Goal: Task Accomplishment & Management: Manage account settings

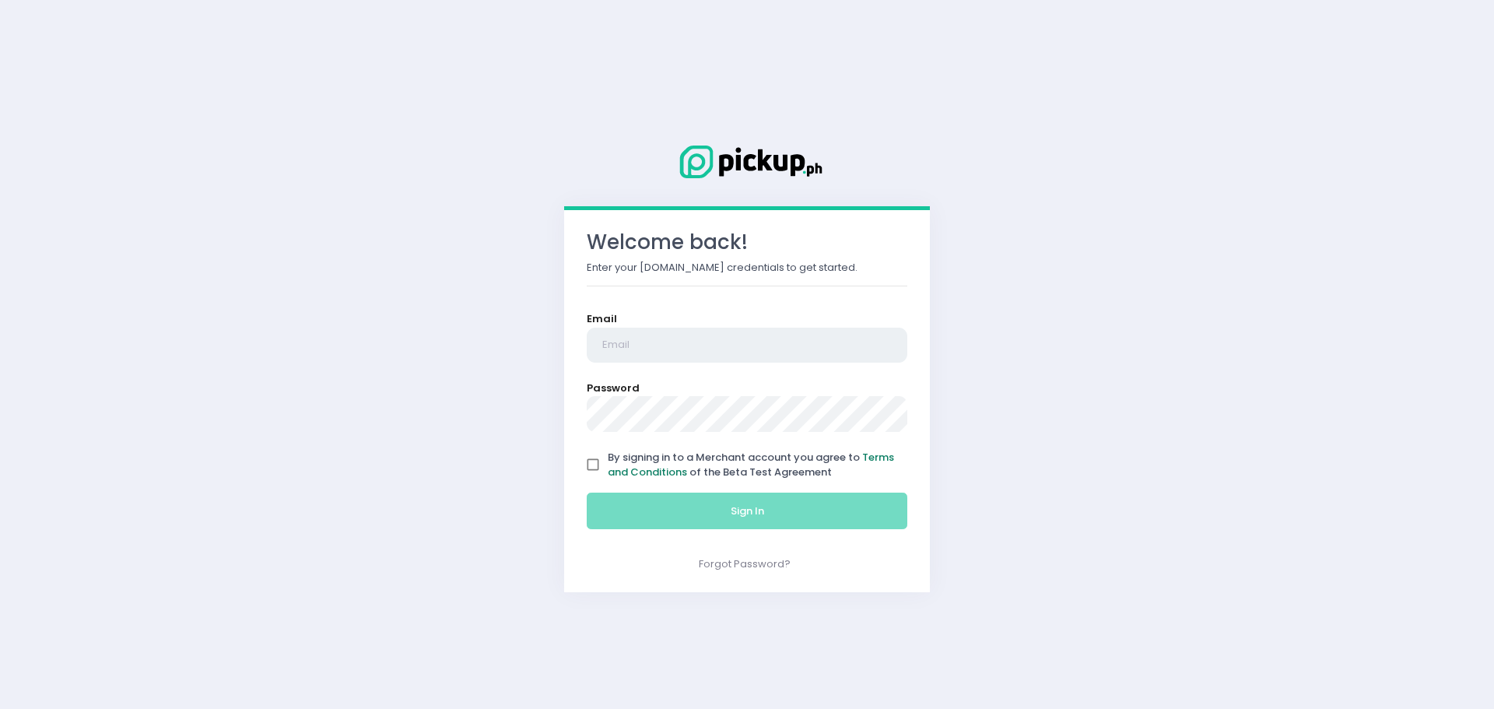
type input "[EMAIL_ADDRESS][DOMAIN_NAME]"
click at [632, 467] on link "Terms and Conditions" at bounding box center [751, 465] width 286 height 30
click at [593, 466] on input "By signing in to a Merchant account you agree to Terms and Conditions of the Be…" at bounding box center [593, 465] width 30 height 30
checkbox input "true"
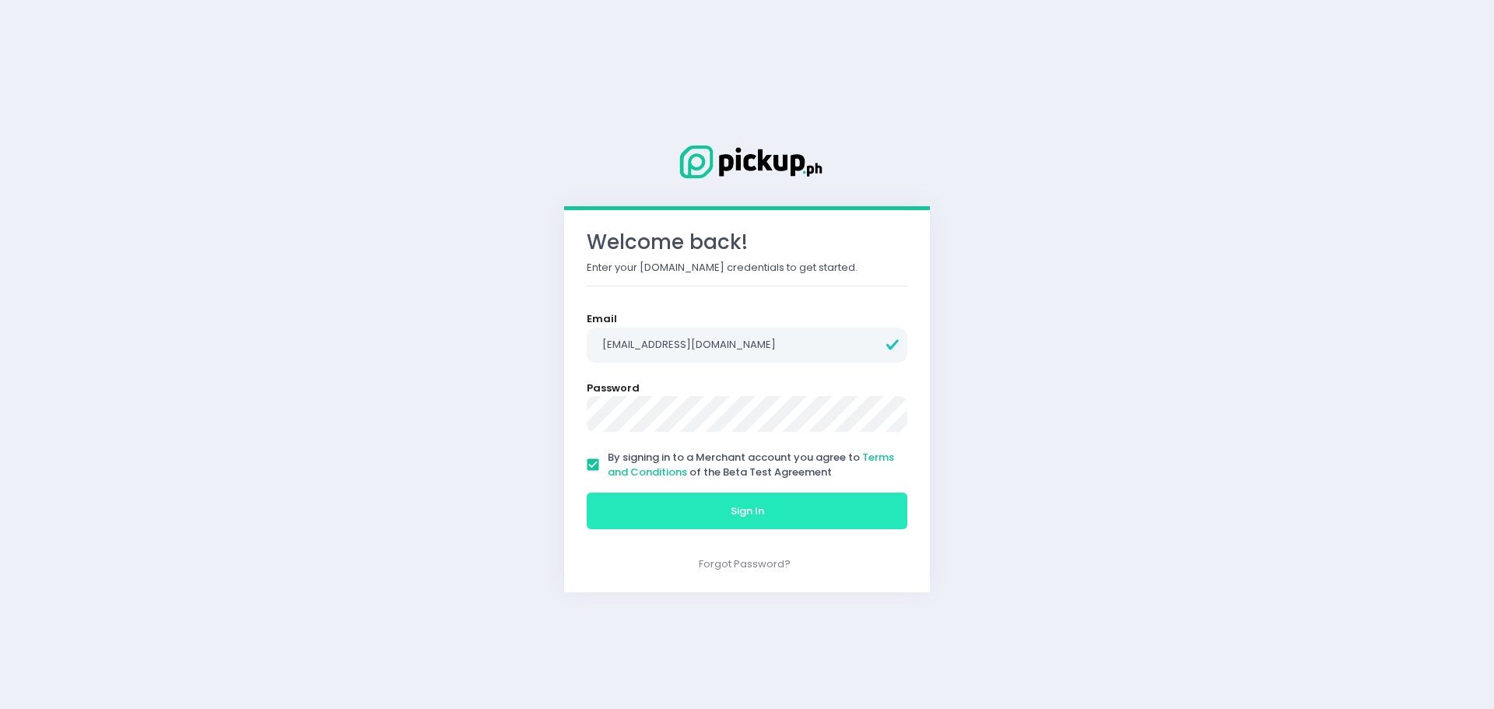
click at [622, 516] on button "Sign In" at bounding box center [747, 511] width 321 height 37
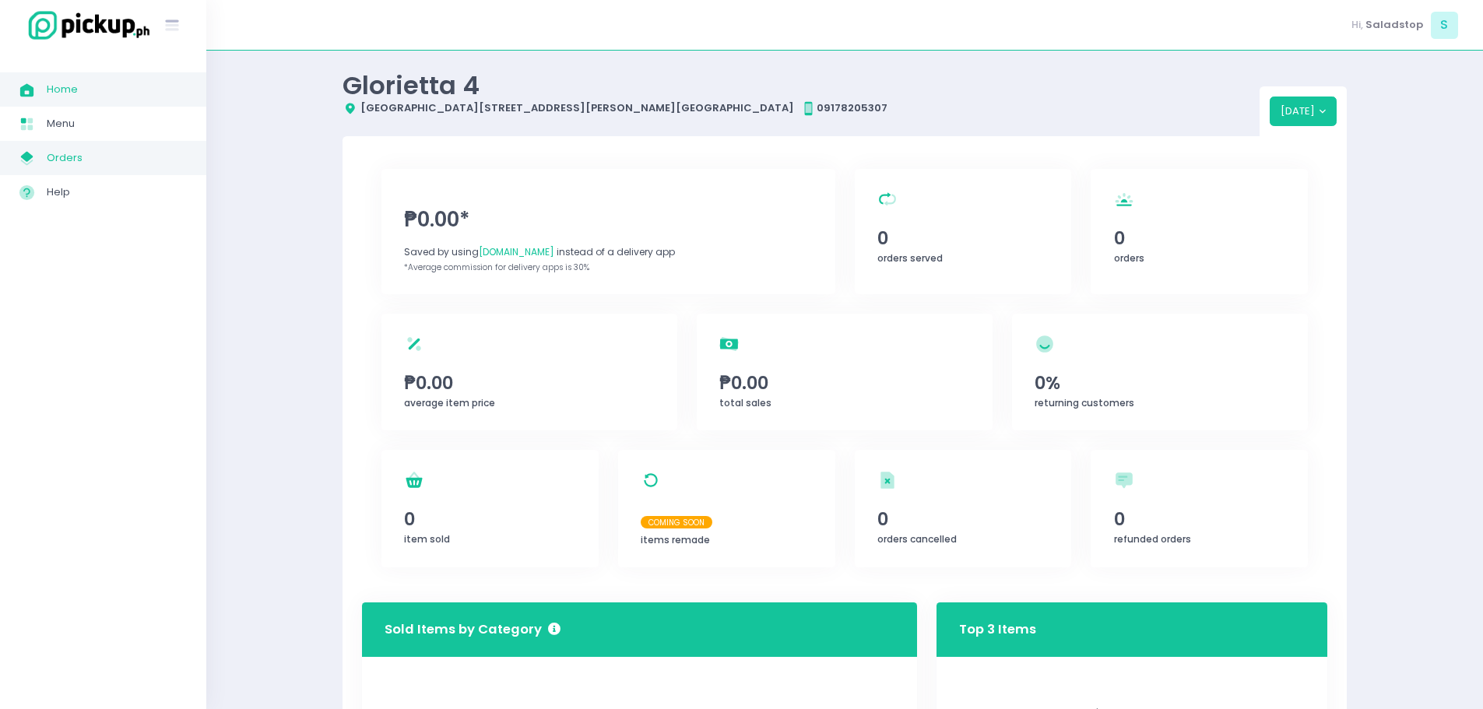
click at [81, 146] on link "My Store Created with Sketch. Orders" at bounding box center [103, 158] width 206 height 34
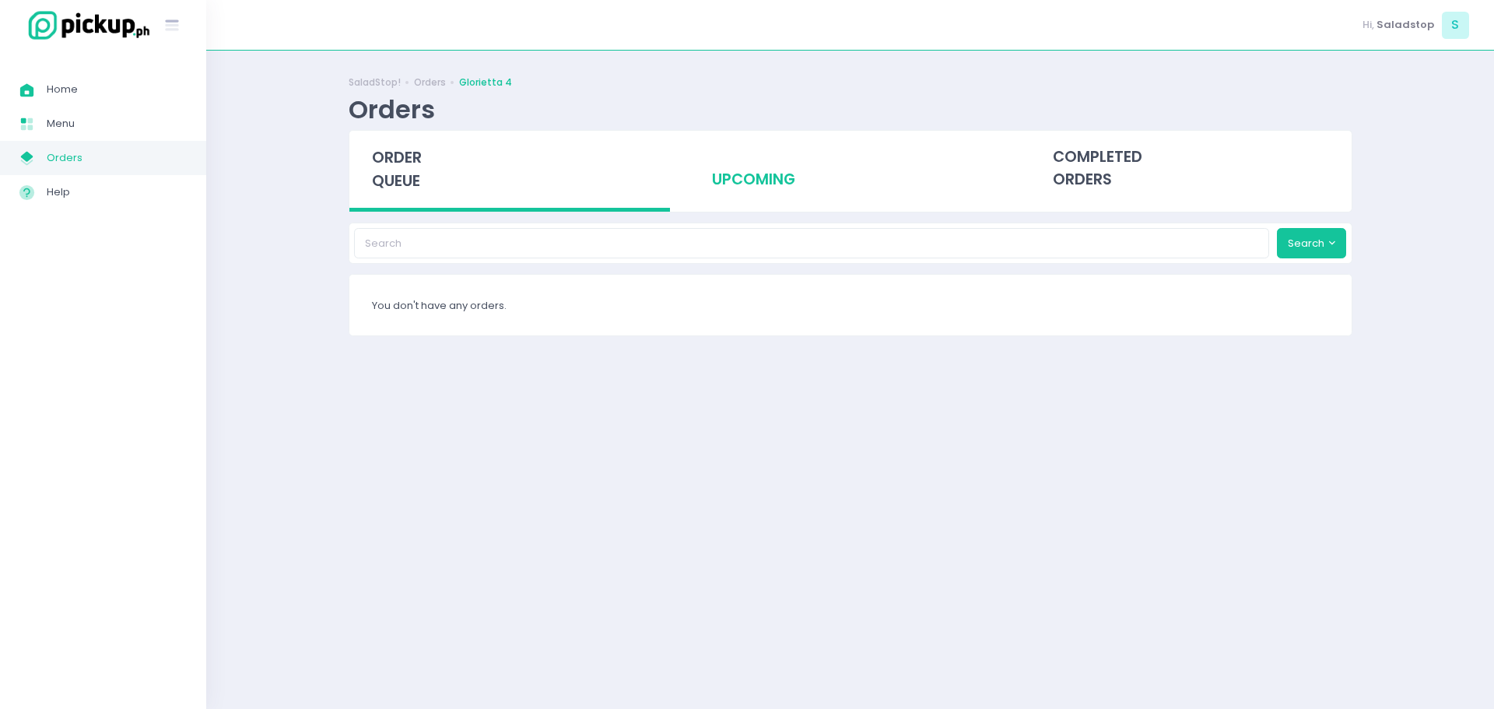
click at [767, 193] on div "upcoming" at bounding box center [850, 169] width 321 height 76
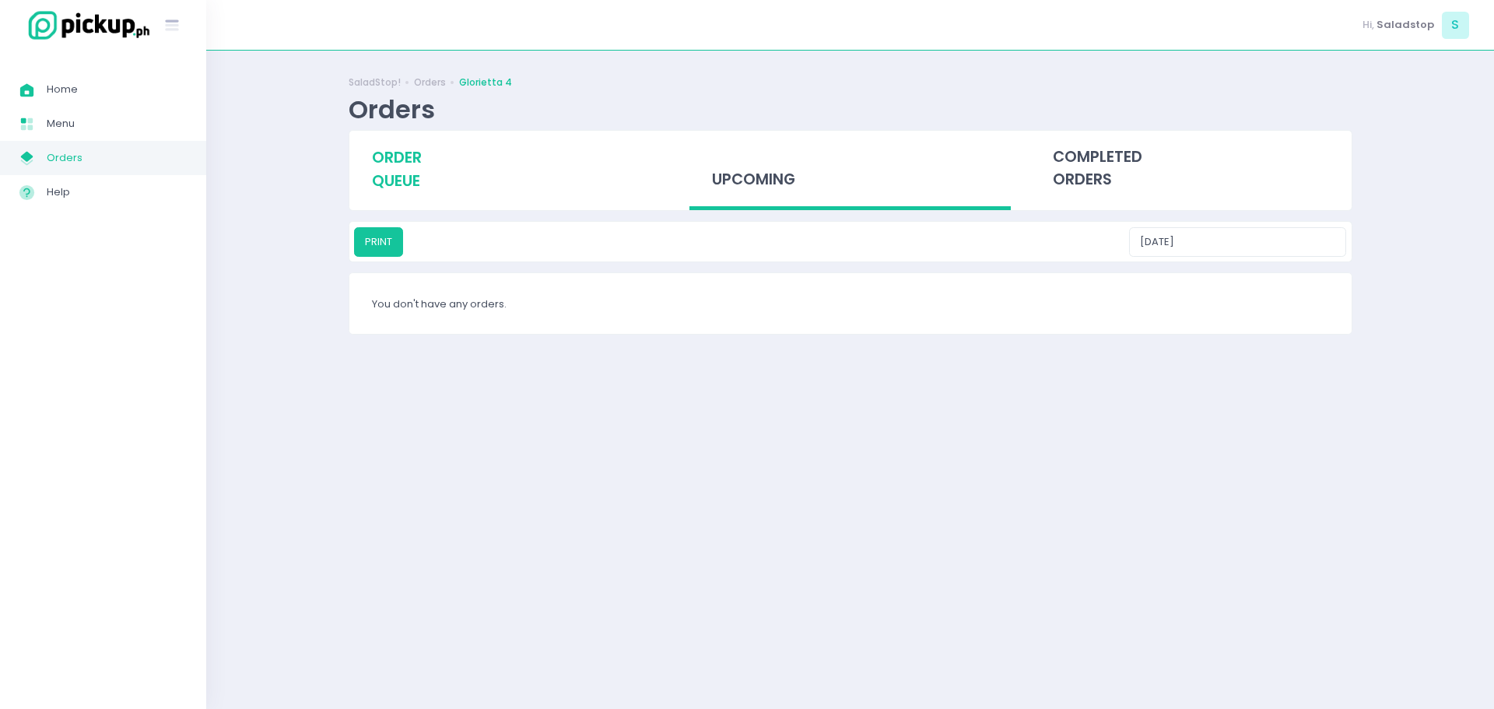
click at [490, 195] on div "order queue" at bounding box center [509, 169] width 321 height 77
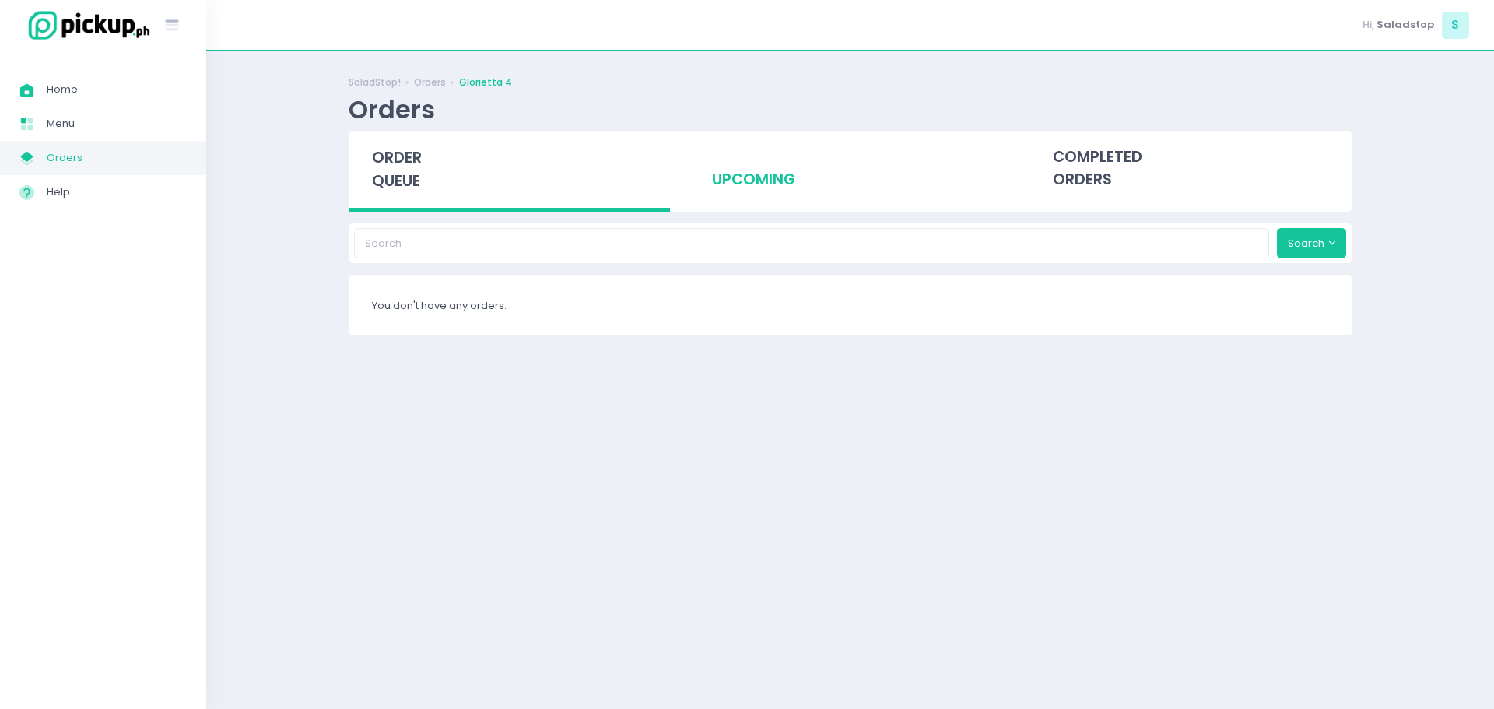
click at [700, 188] on div "upcoming" at bounding box center [850, 169] width 321 height 76
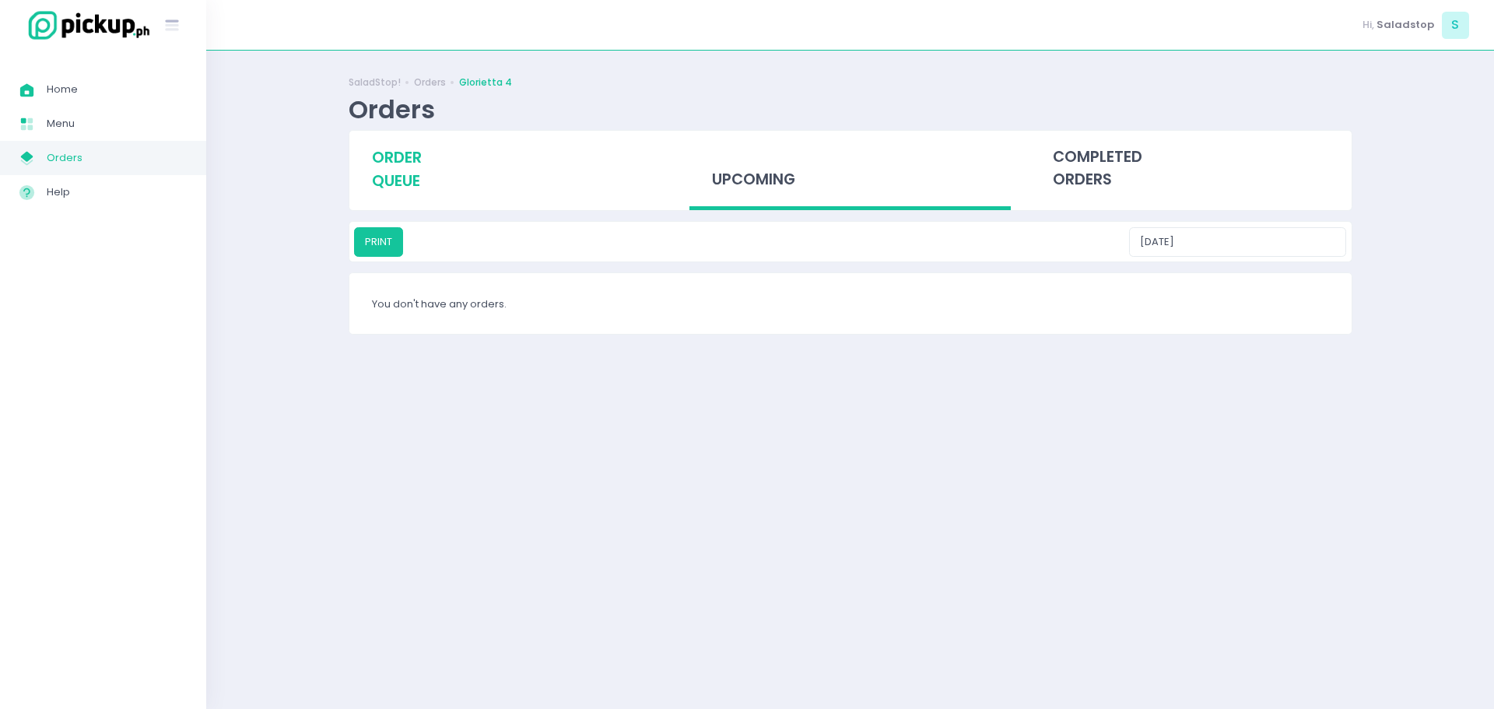
drag, startPoint x: 442, startPoint y: 153, endPoint x: 433, endPoint y: 146, distance: 12.2
click at [442, 153] on div "order queue" at bounding box center [509, 169] width 321 height 77
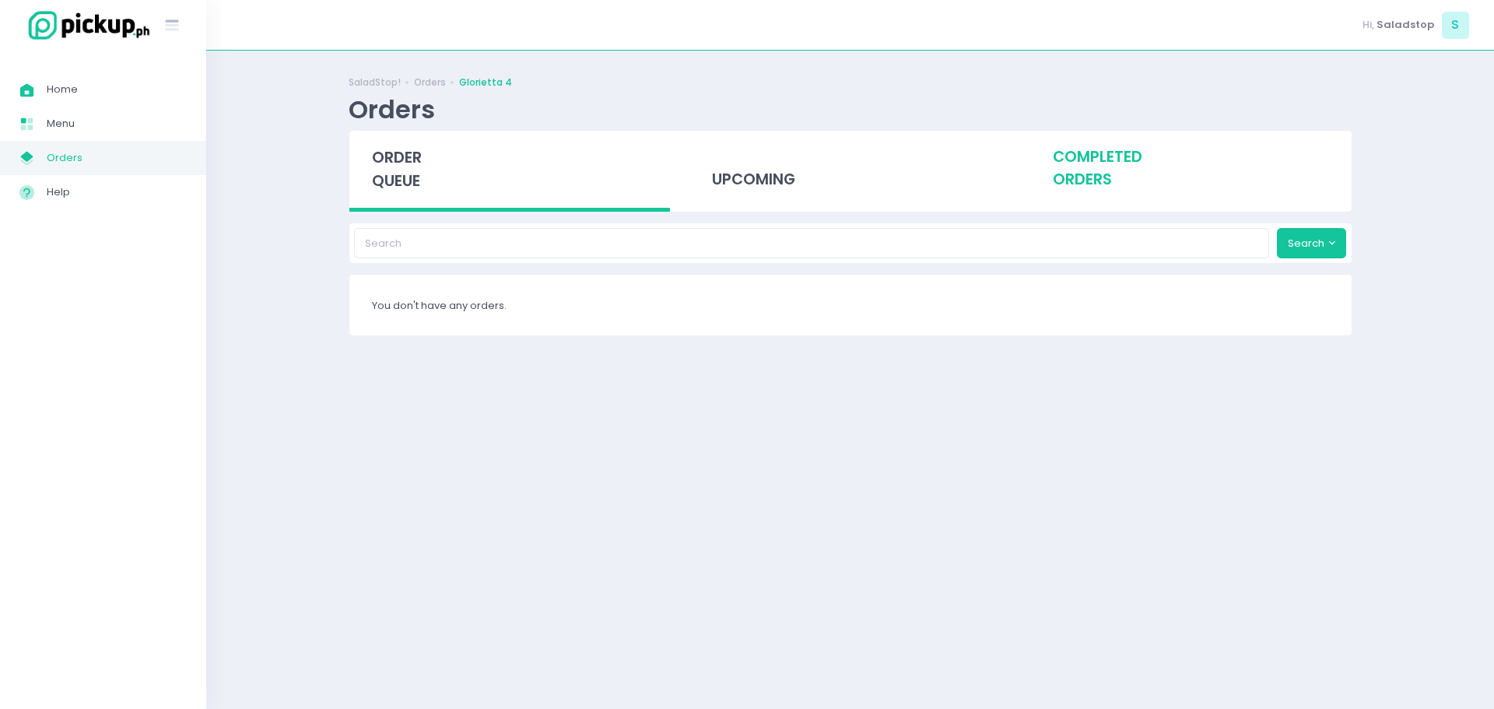
click at [1132, 181] on div "completed orders" at bounding box center [1191, 169] width 321 height 76
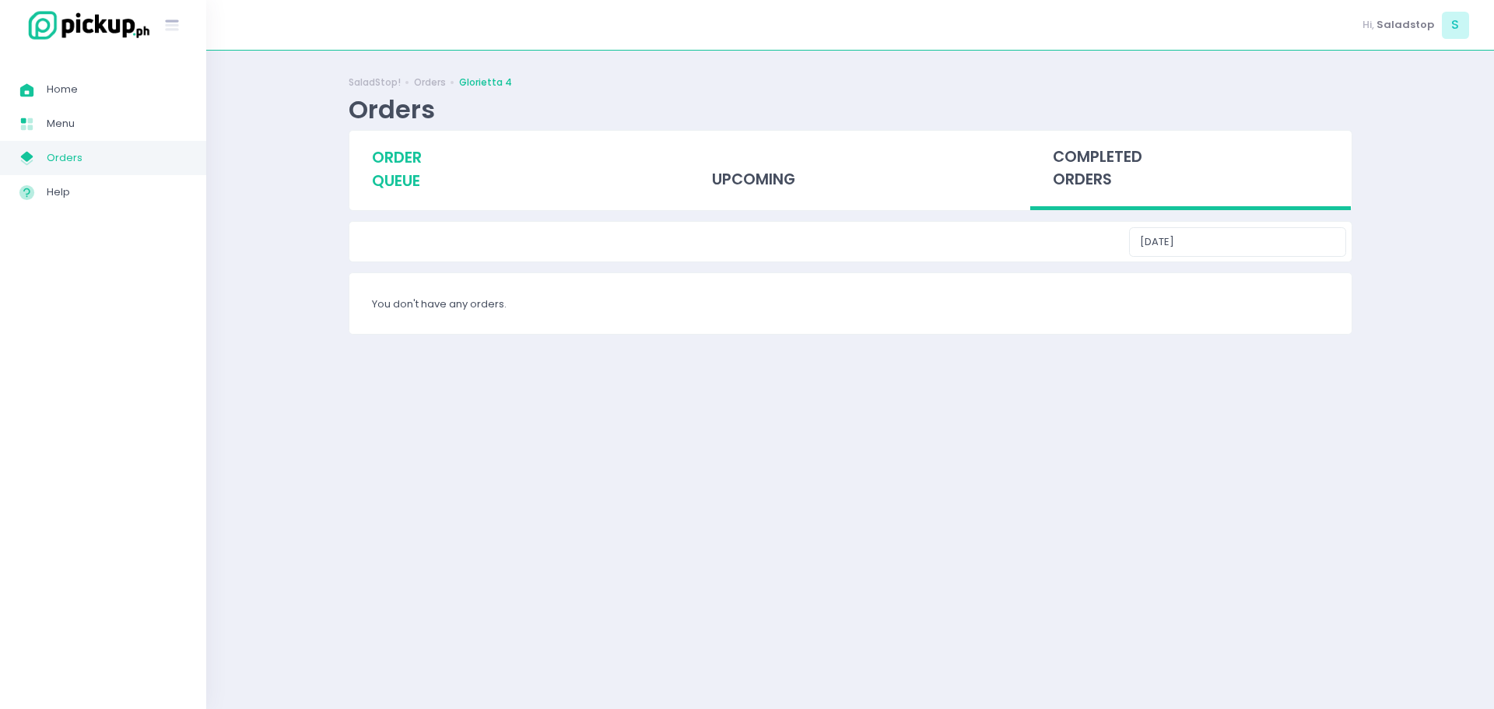
click at [466, 163] on div "order queue" at bounding box center [509, 169] width 321 height 77
